Goal: Task Accomplishment & Management: Manage account settings

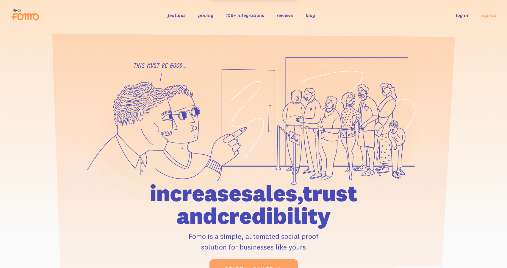
click at [464, 16] on link "log in" at bounding box center [462, 15] width 12 height 6
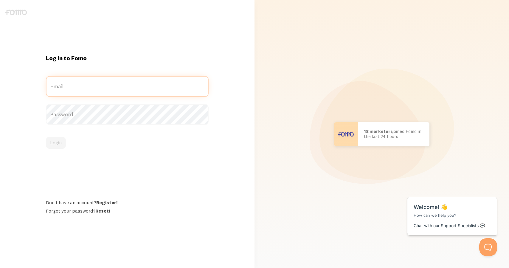
type input "[EMAIL_ADDRESS][DOMAIN_NAME]"
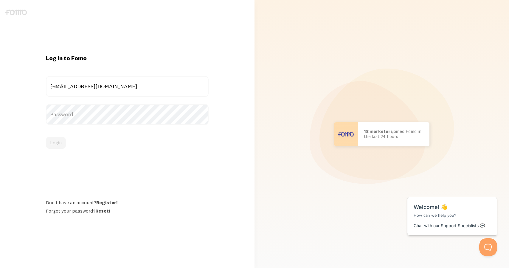
click at [57, 143] on div "Login" at bounding box center [127, 143] width 162 height 12
click at [54, 143] on button "Login" at bounding box center [56, 143] width 20 height 12
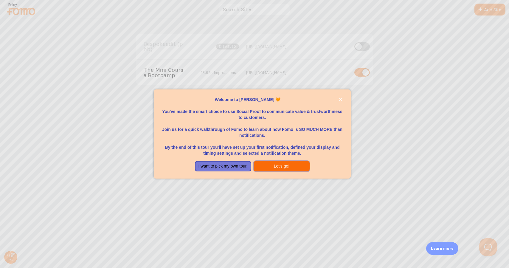
click at [282, 170] on button "Let's go!" at bounding box center [281, 166] width 56 height 11
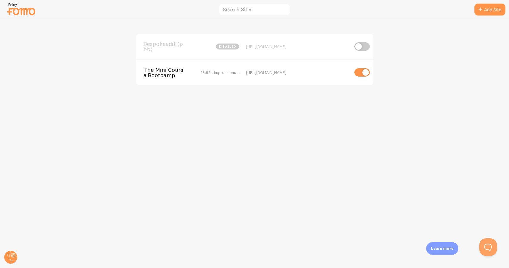
click at [195, 71] on div "The Mini Course Bootcamp 18.95k Impressions -" at bounding box center [191, 72] width 96 height 11
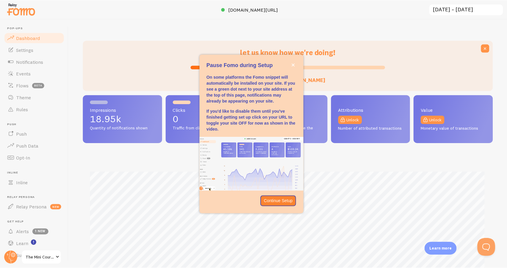
scroll to position [156, 410]
click at [286, 198] on p "Continue Setup" at bounding box center [279, 201] width 29 height 6
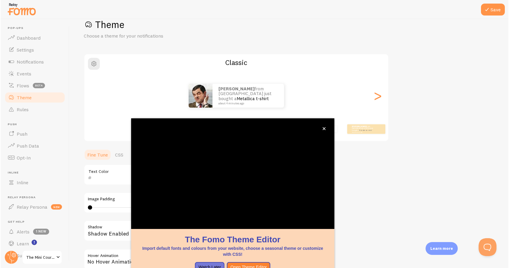
scroll to position [26, 0]
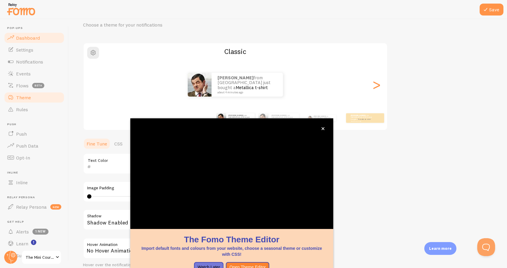
click at [36, 39] on span "Dashboard" at bounding box center [28, 38] width 24 height 6
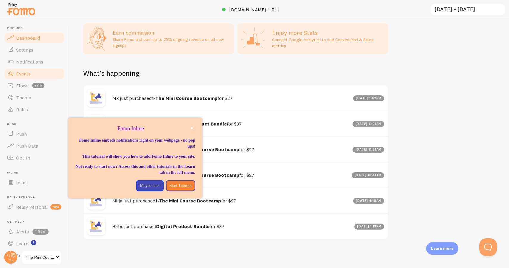
click at [30, 73] on span "Events" at bounding box center [23, 74] width 15 height 6
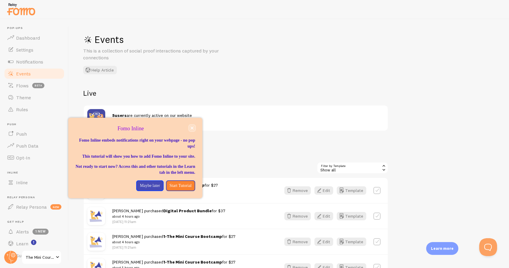
click at [192, 129] on icon "close," at bounding box center [191, 127] width 3 height 3
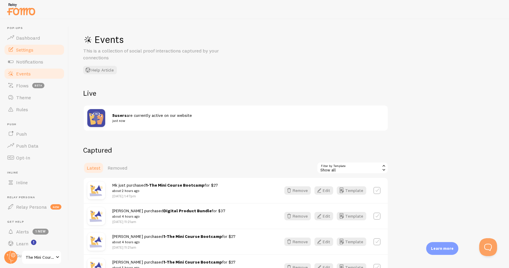
click at [33, 52] on span "Settings" at bounding box center [24, 50] width 17 height 6
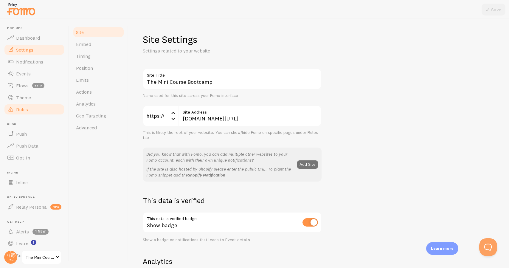
scroll to position [15, 0]
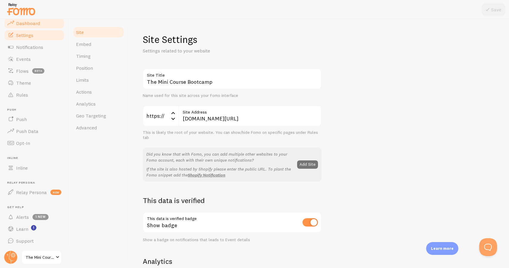
click at [33, 24] on span "Dashboard" at bounding box center [28, 23] width 24 height 6
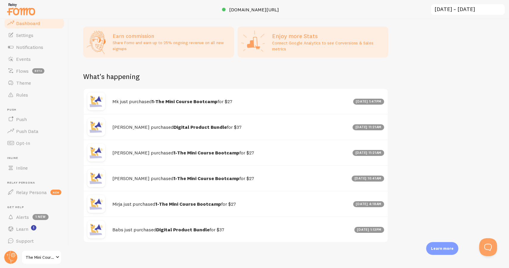
scroll to position [305, 0]
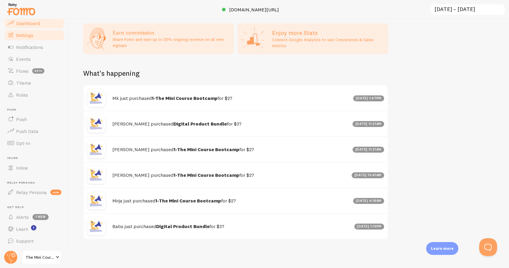
click at [41, 36] on link "Settings" at bounding box center [34, 35] width 61 height 12
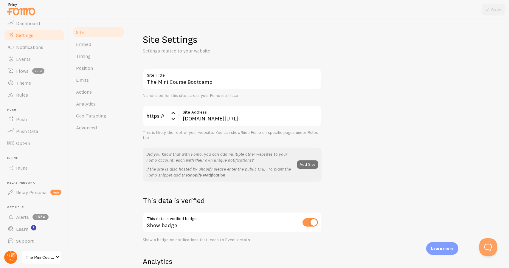
click at [14, 255] on circle at bounding box center [10, 256] width 13 height 13
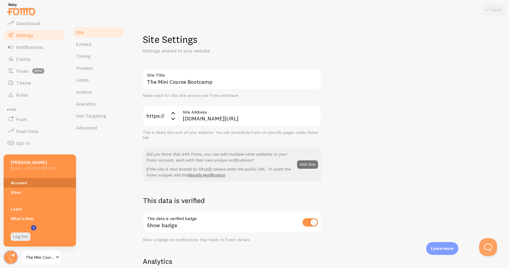
click at [43, 186] on link "Account" at bounding box center [40, 183] width 72 height 10
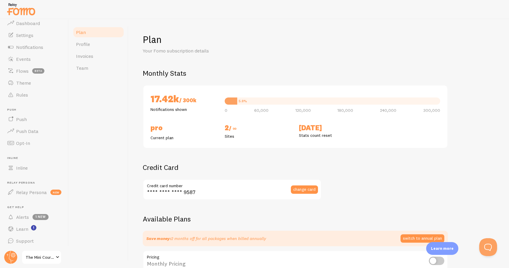
click at [227, 127] on h2 "2 / ∞" at bounding box center [258, 128] width 67 height 10
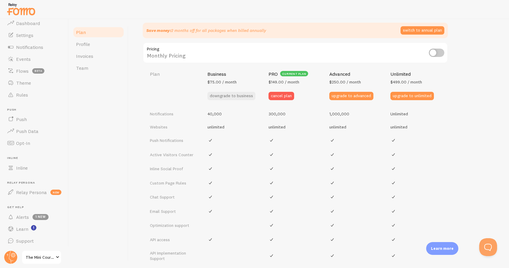
scroll to position [208, 0]
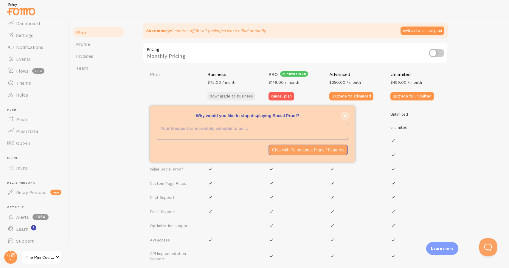
click at [345, 114] on icon "close," at bounding box center [344, 115] width 3 height 3
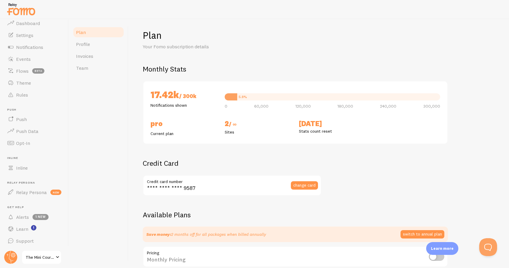
scroll to position [0, 0]
